Goal: Information Seeking & Learning: Learn about a topic

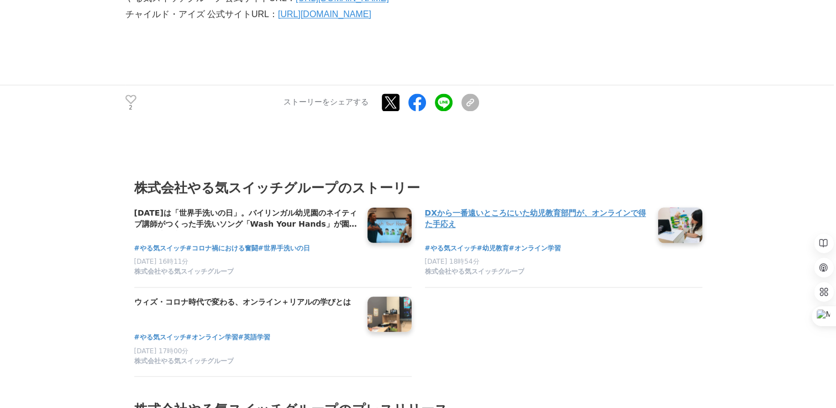
scroll to position [1768, 0]
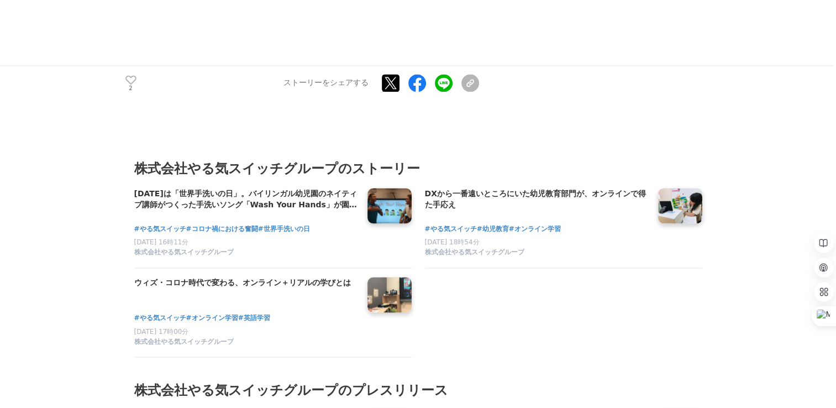
click at [402, 171] on h3 "株式会社やる気スイッチグループのストーリー" at bounding box center [418, 168] width 568 height 21
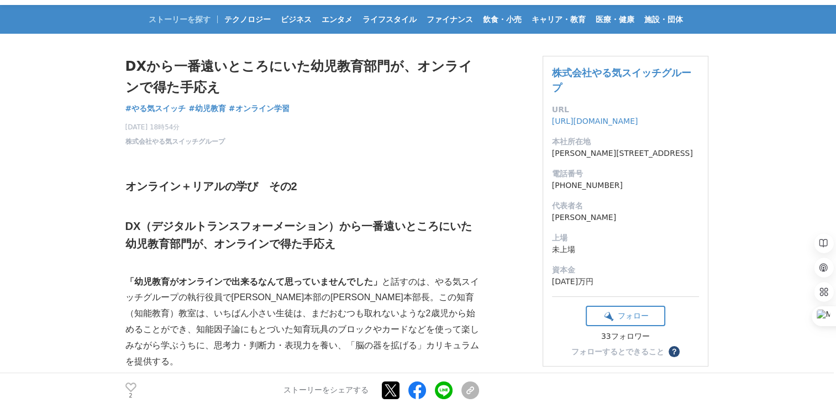
scroll to position [0, 0]
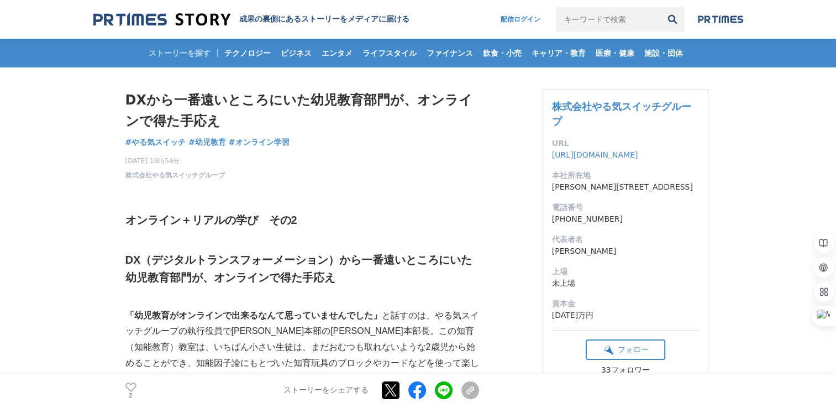
click at [569, 19] on input "キーワードで検索" at bounding box center [608, 19] width 104 height 24
type input "やる気スイッチ"
click at [660, 7] on button "検索" at bounding box center [672, 19] width 24 height 24
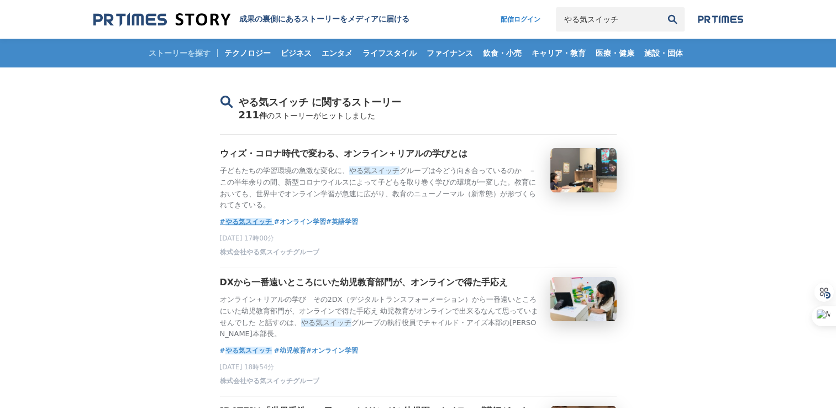
click at [240, 225] on em "やる気" at bounding box center [235, 222] width 20 height 8
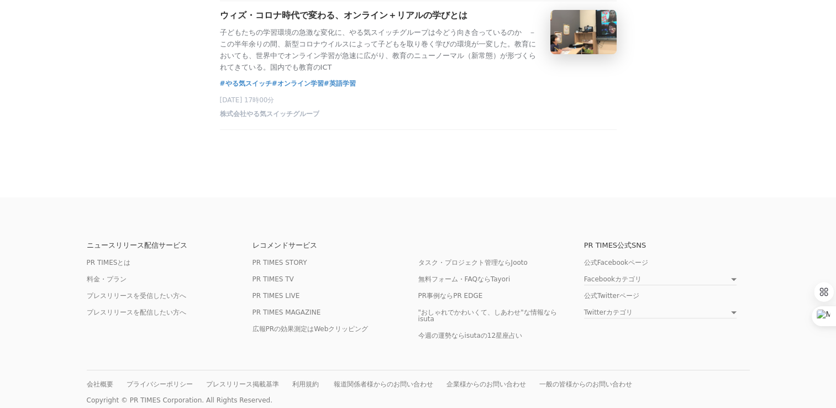
scroll to position [387, 0]
click at [280, 118] on span "株式会社やる気スイッチグループ" at bounding box center [269, 113] width 99 height 9
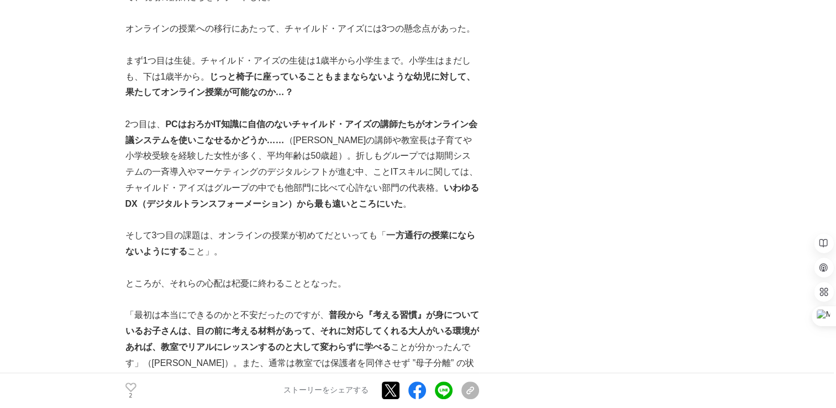
scroll to position [663, 0]
